Goal: Information Seeking & Learning: Find specific fact

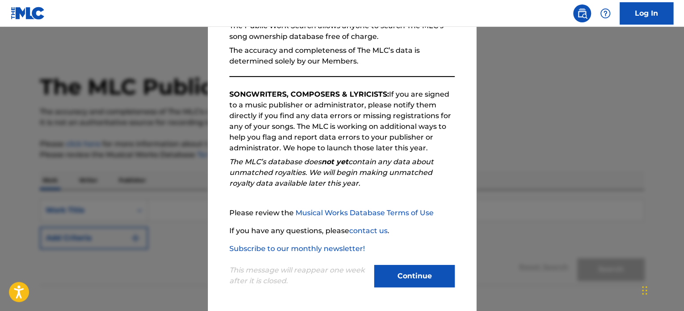
scroll to position [97, 0]
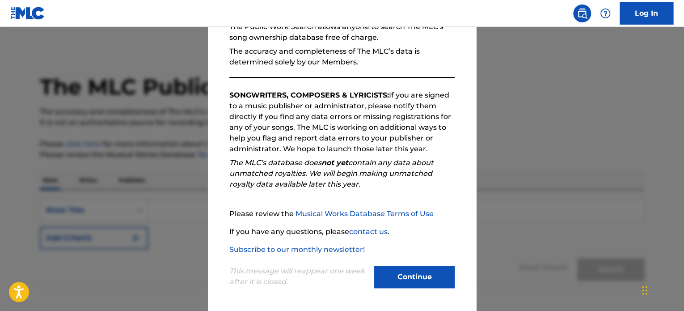
click at [403, 278] on button "Continue" at bounding box center [414, 276] width 80 height 22
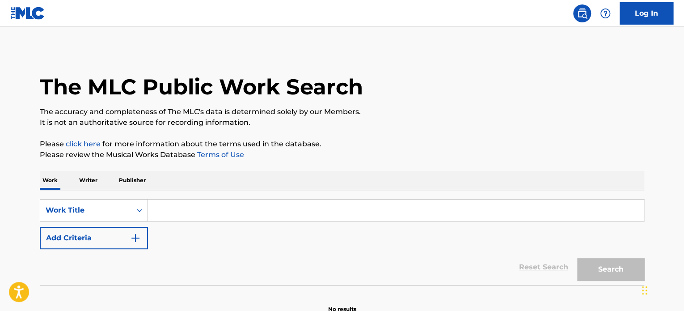
click at [167, 203] on input "Search Form" at bounding box center [396, 209] width 496 height 21
paste input "Glow With You"
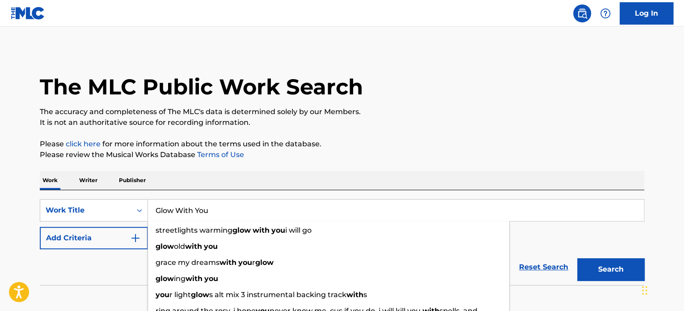
type input "Glow With You"
click at [619, 272] on button "Search" at bounding box center [610, 269] width 67 height 22
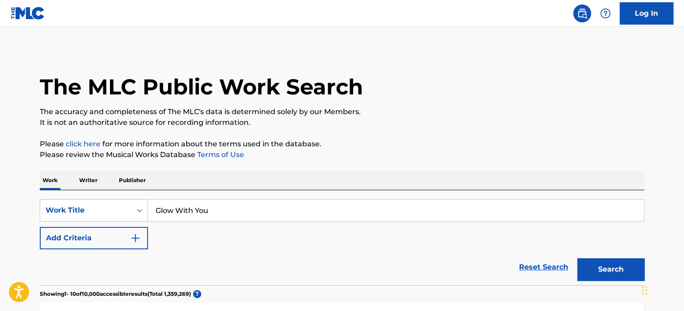
scroll to position [93, 0]
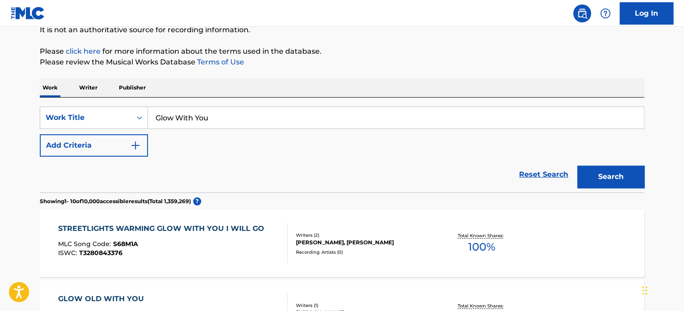
click at [143, 146] on button "Add Criteria" at bounding box center [94, 145] width 108 height 22
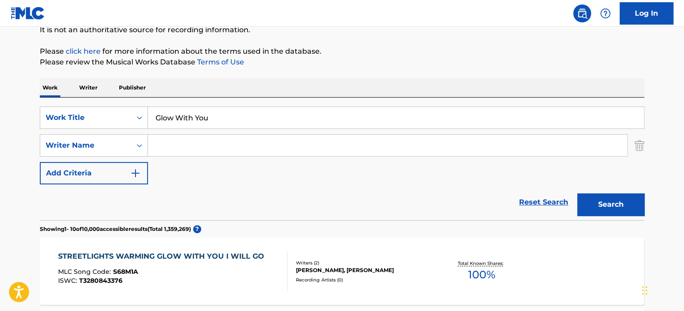
click at [169, 150] on input "Search Form" at bounding box center [387, 145] width 479 height 21
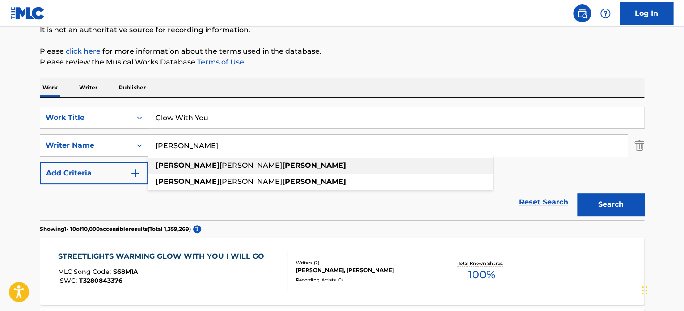
click at [282, 161] on strong "[PERSON_NAME]" at bounding box center [314, 165] width 64 height 8
type input "[PERSON_NAME]"
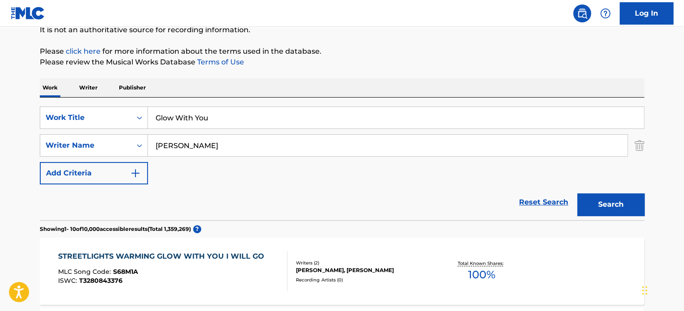
click at [624, 209] on button "Search" at bounding box center [610, 204] width 67 height 22
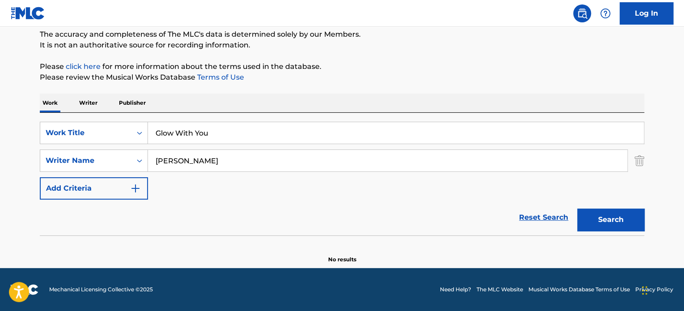
scroll to position [77, 0]
click at [231, 141] on input "Glow With You" at bounding box center [396, 132] width 496 height 21
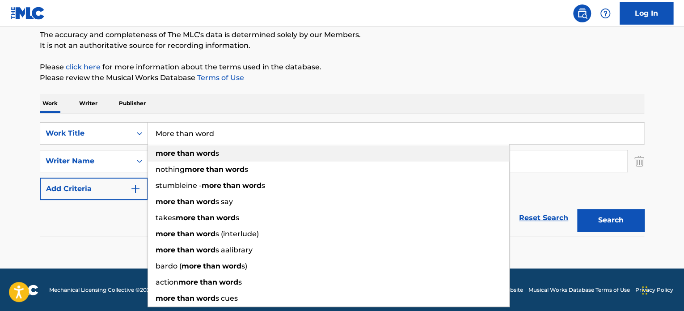
click at [219, 151] on div "more than word s" at bounding box center [328, 153] width 361 height 16
type input "more than words"
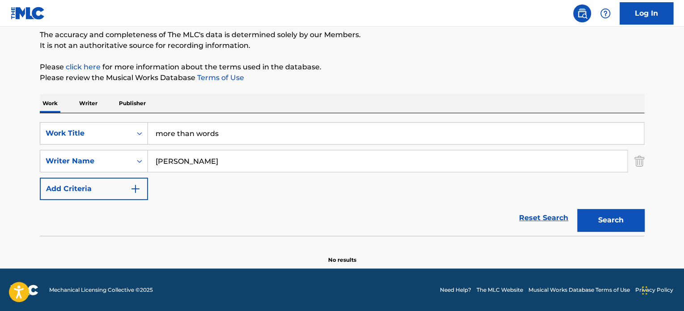
click at [606, 218] on button "Search" at bounding box center [610, 220] width 67 height 22
click at [634, 158] on img "Search Form" at bounding box center [639, 161] width 10 height 22
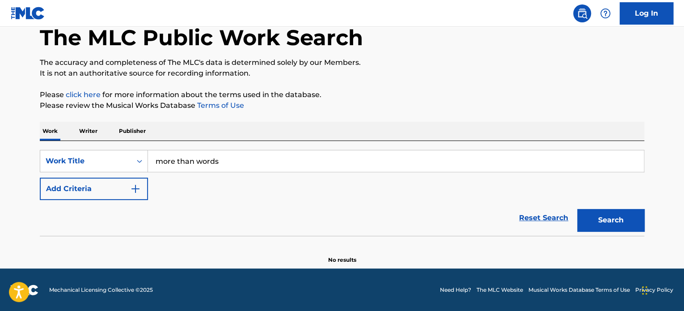
click at [99, 130] on p "Writer" at bounding box center [88, 131] width 24 height 19
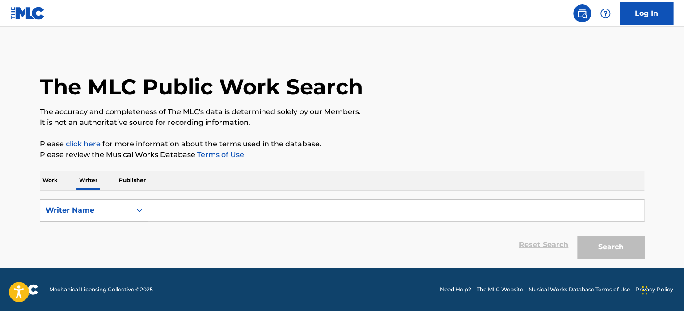
click at [177, 211] on input "Search Form" at bounding box center [396, 209] width 496 height 21
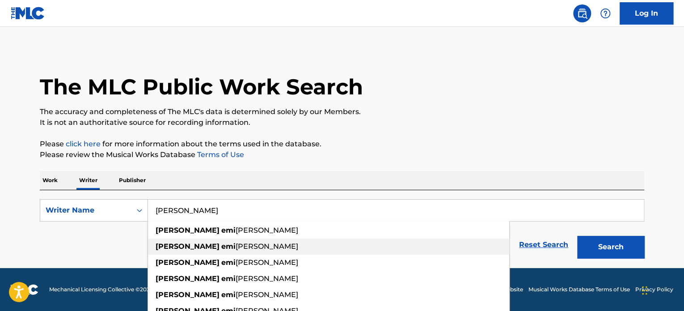
click at [202, 252] on div "anna emi lia ekholm" at bounding box center [328, 246] width 361 height 16
type input "[PERSON_NAME]"
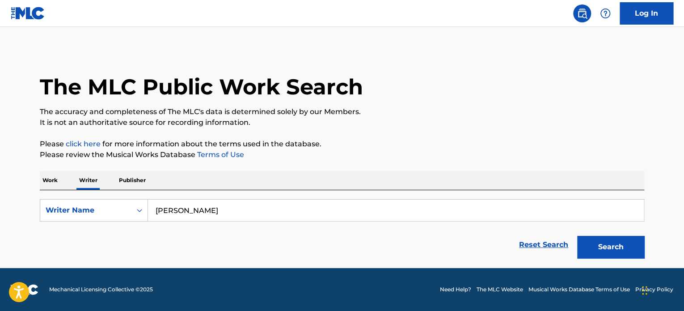
click at [621, 239] on button "Search" at bounding box center [610, 247] width 67 height 22
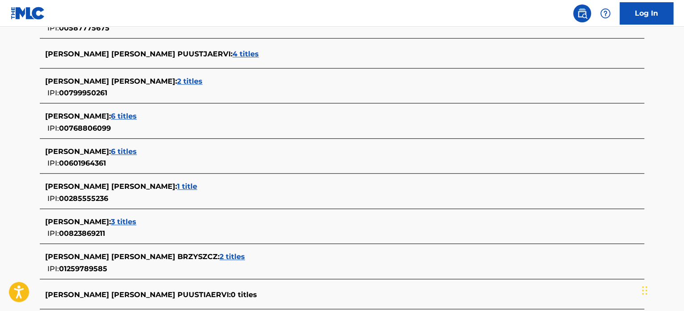
scroll to position [274, 0]
click at [159, 121] on div "ANNA EMILIA EKHOLM : 6 titles" at bounding box center [330, 116] width 570 height 11
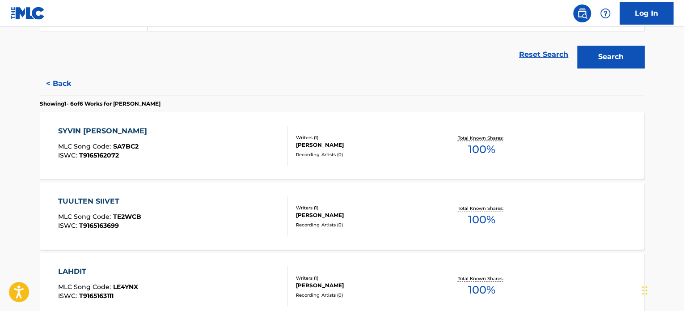
scroll to position [189, 0]
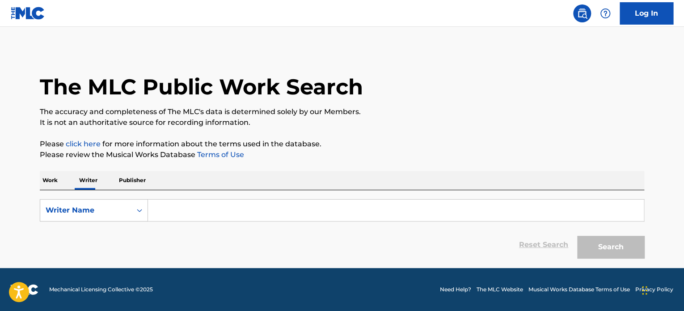
click at [221, 212] on input "Search Form" at bounding box center [396, 209] width 496 height 21
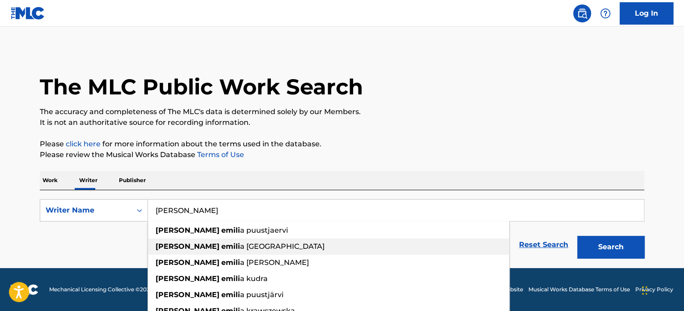
click at [231, 248] on div "[PERSON_NAME] [PERSON_NAME][GEOGRAPHIC_DATA]" at bounding box center [328, 246] width 361 height 16
type input "[PERSON_NAME]"
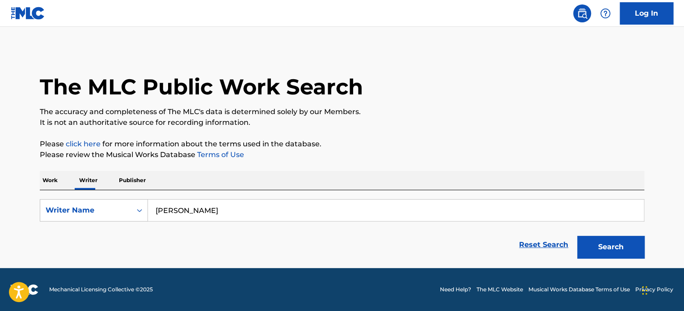
click at [592, 246] on button "Search" at bounding box center [610, 247] width 67 height 22
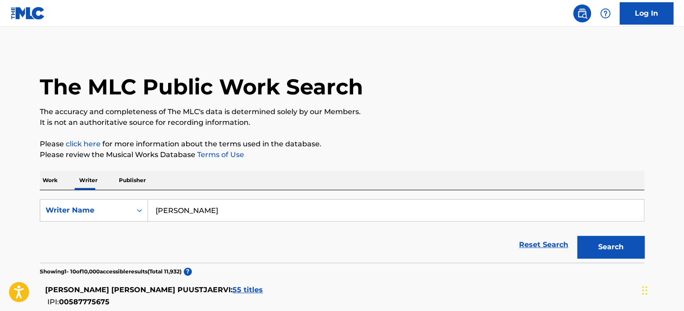
click at [55, 181] on p "Work" at bounding box center [50, 180] width 21 height 19
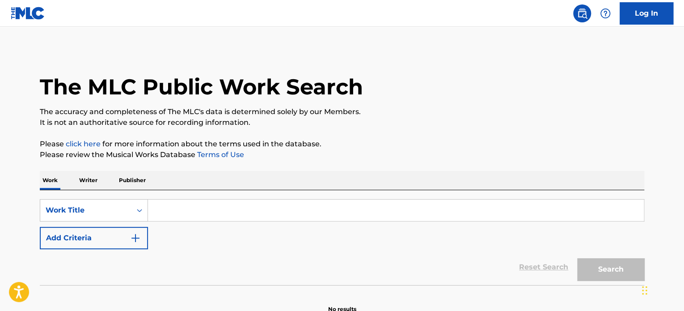
click at [168, 212] on input "Search Form" at bounding box center [396, 209] width 496 height 21
paste input "Glow With You"
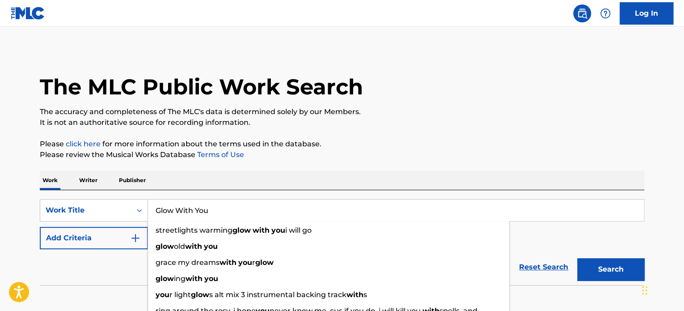
type input "Glow With You"
click at [127, 236] on button "Add Criteria" at bounding box center [94, 238] width 108 height 22
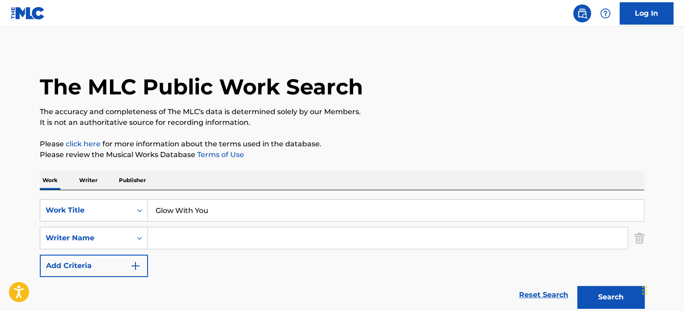
click at [183, 236] on input "Search Form" at bounding box center [387, 237] width 479 height 21
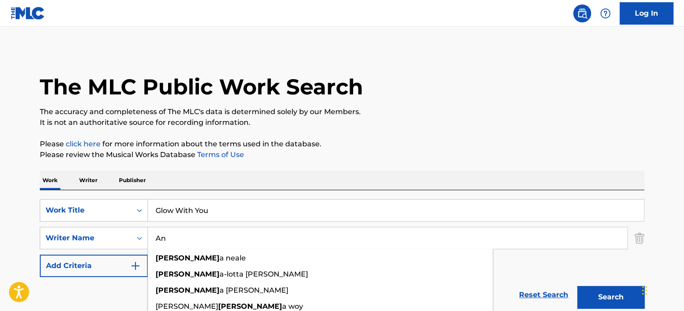
type input "A"
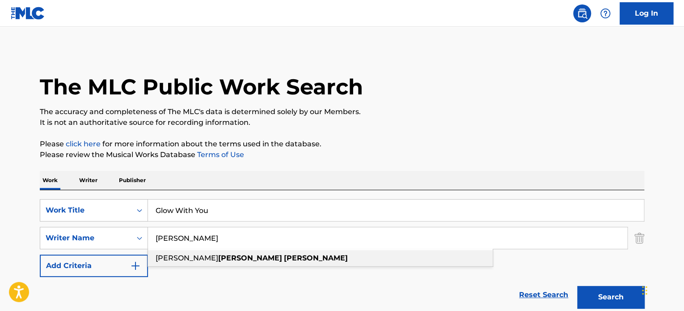
click at [284, 260] on strong "[PERSON_NAME]" at bounding box center [316, 257] width 64 height 8
type input "[PERSON_NAME]"
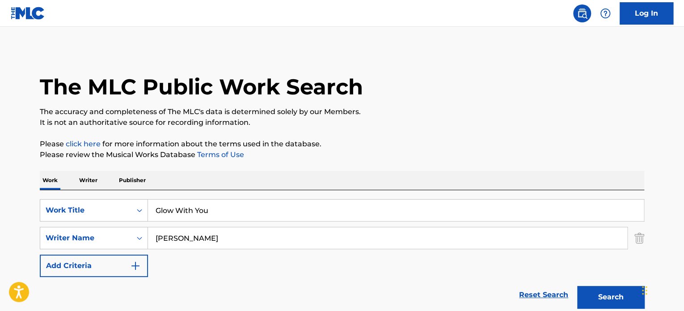
click at [617, 298] on button "Search" at bounding box center [610, 297] width 67 height 22
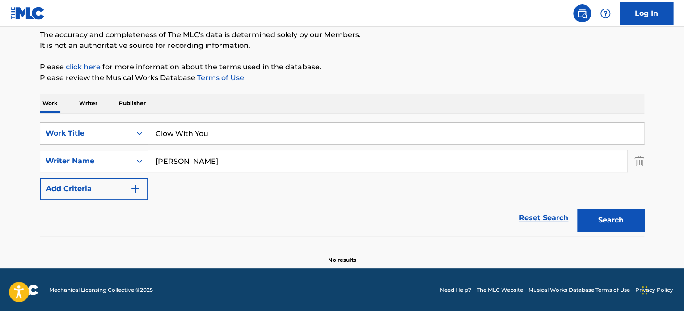
scroll to position [76, 0]
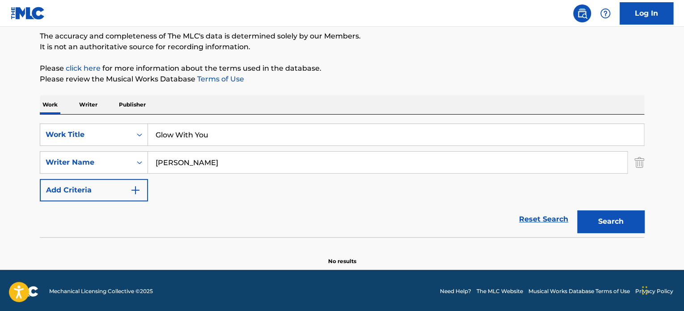
click at [88, 105] on p "Writer" at bounding box center [88, 104] width 24 height 19
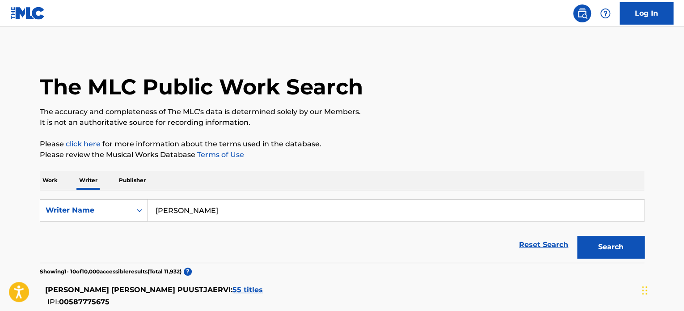
click at [610, 252] on button "Search" at bounding box center [610, 247] width 67 height 22
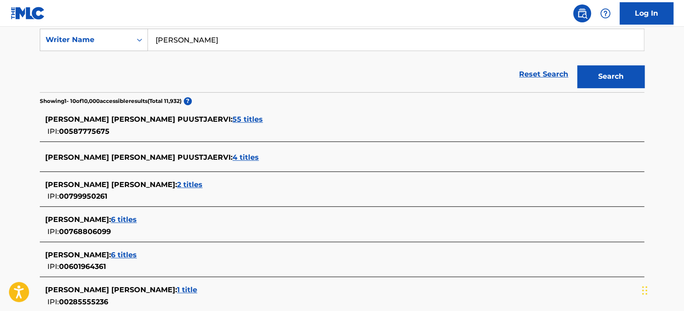
scroll to position [295, 0]
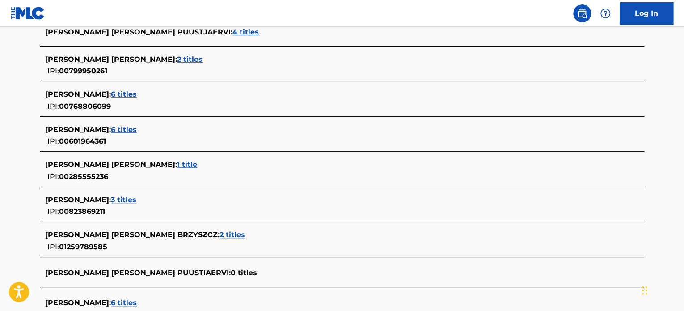
drag, startPoint x: 156, startPoint y: 94, endPoint x: 67, endPoint y: 103, distance: 88.5
click at [67, 103] on span "00768806099" at bounding box center [85, 106] width 52 height 8
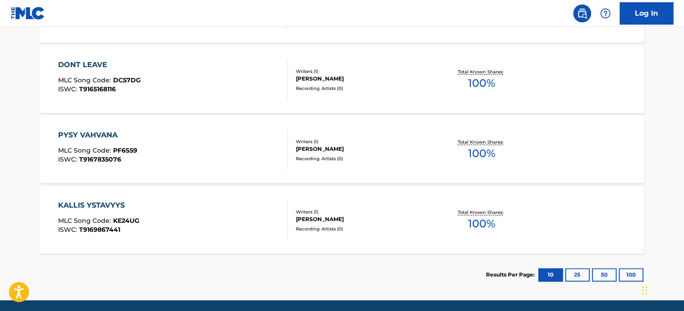
scroll to position [466, 0]
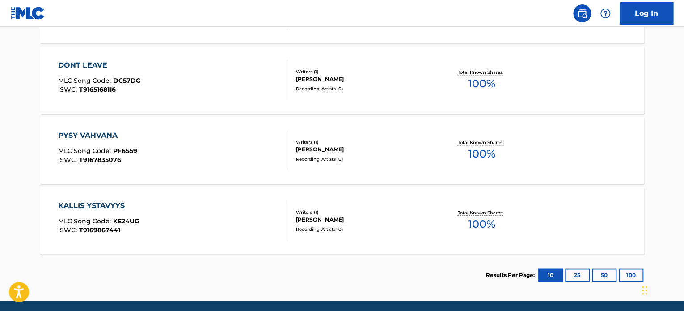
click at [127, 205] on div "KALLIS YSTAVYYS" at bounding box center [98, 205] width 81 height 11
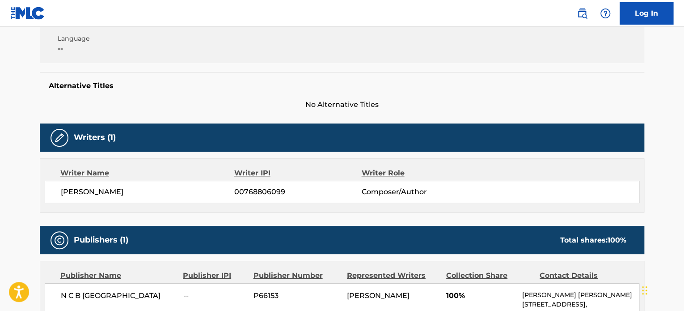
scroll to position [192, 0]
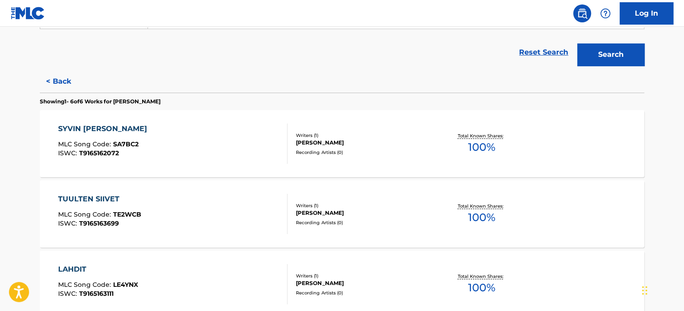
click at [176, 147] on div "SYVIN [PERSON_NAME] MLC Song Code : SA7BC2 ISWC : T9165162072" at bounding box center [173, 143] width 230 height 40
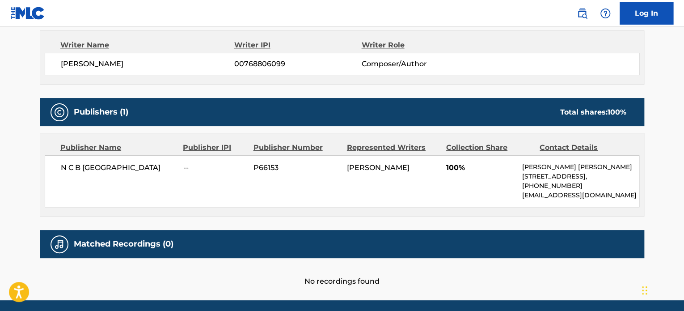
scroll to position [318, 0]
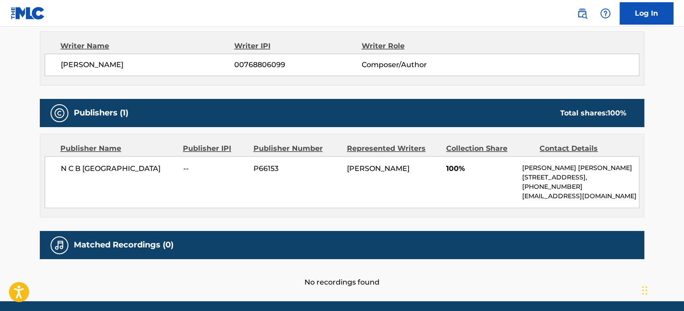
click at [99, 167] on span "N C B [GEOGRAPHIC_DATA]" at bounding box center [119, 168] width 116 height 11
click at [116, 171] on span "N C B [GEOGRAPHIC_DATA]" at bounding box center [119, 168] width 116 height 11
drag, startPoint x: 139, startPoint y: 166, endPoint x: 54, endPoint y: 174, distance: 86.2
click at [54, 174] on div "N C B SCANDINAVIA -- P66153 [PERSON_NAME] 100% [PERSON_NAME] [PERSON_NAME] Laut…" at bounding box center [342, 182] width 594 height 52
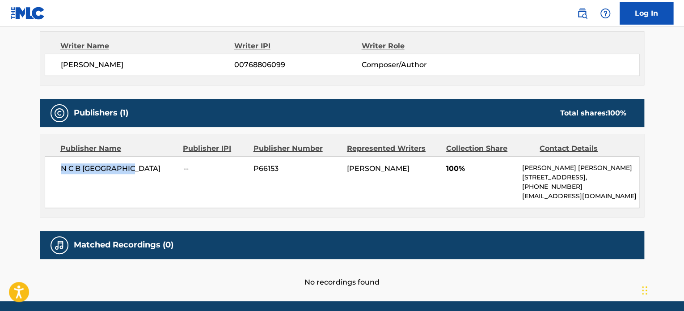
copy span "N C B [GEOGRAPHIC_DATA]"
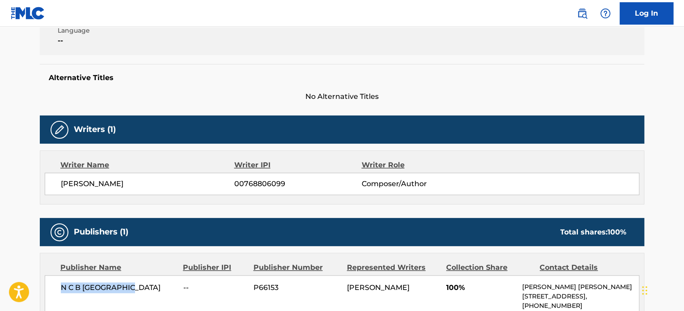
scroll to position [198, 0]
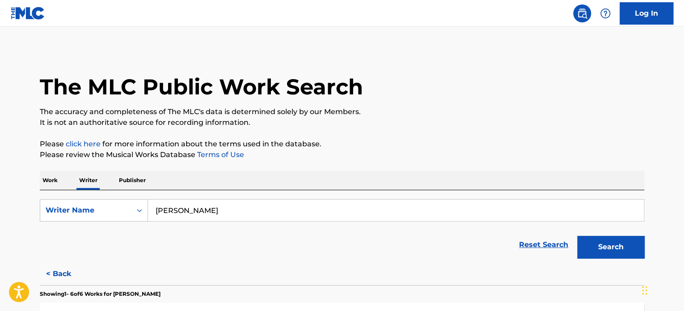
click at [54, 274] on button "< Back" at bounding box center [67, 273] width 54 height 22
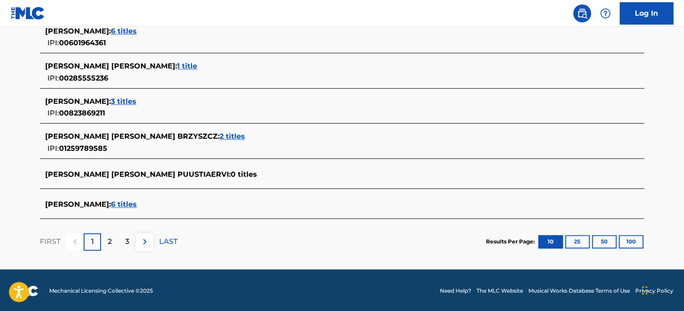
scroll to position [393, 0]
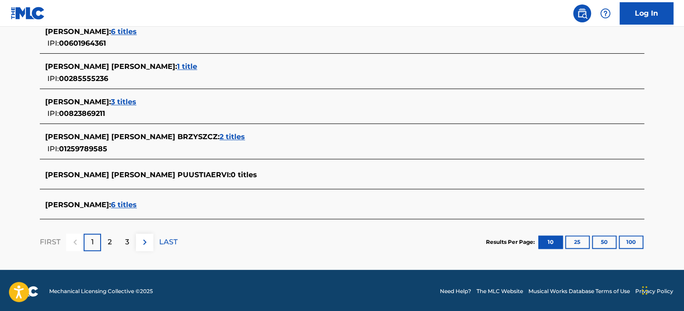
click at [627, 243] on button "100" at bounding box center [631, 241] width 25 height 13
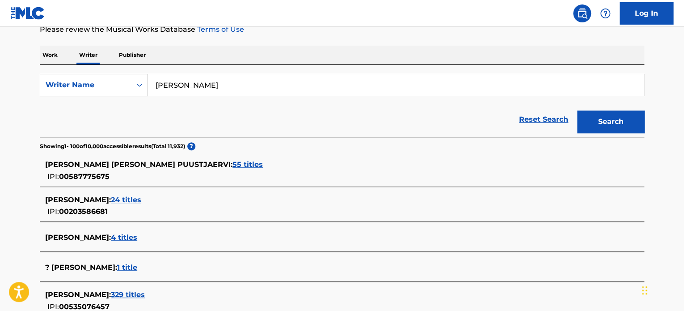
scroll to position [0, 0]
